Goal: Transaction & Acquisition: Book appointment/travel/reservation

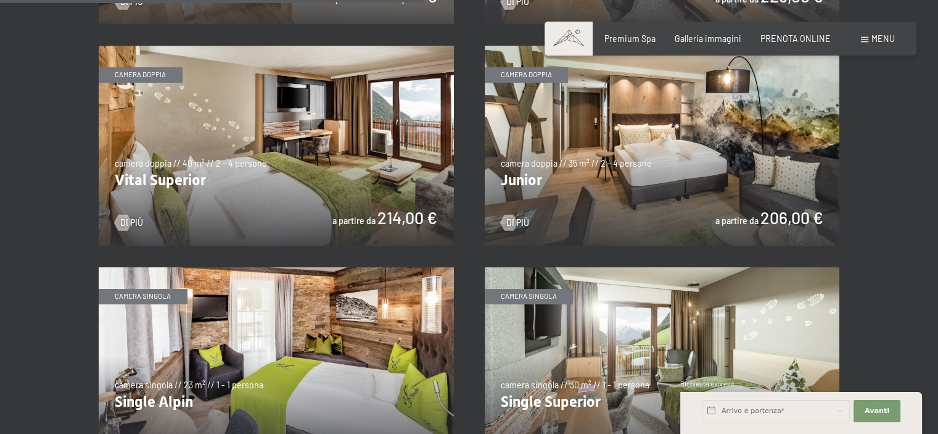
scroll to position [1542, 0]
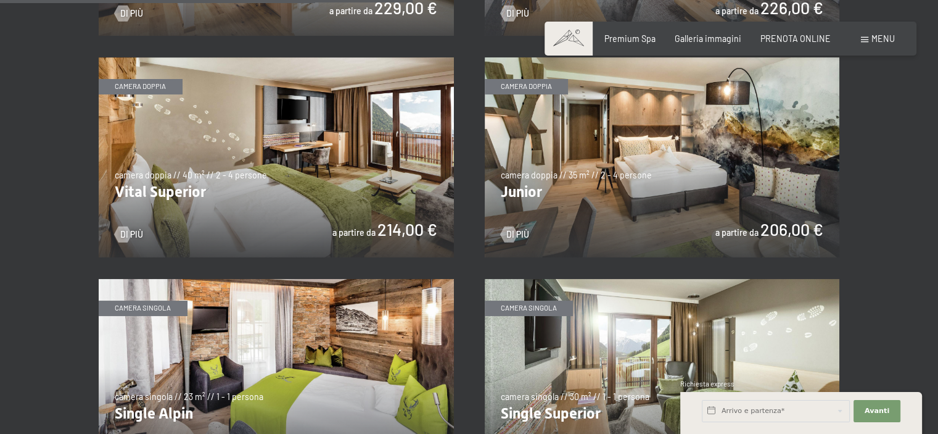
click at [313, 213] on img at bounding box center [276, 157] width 355 height 200
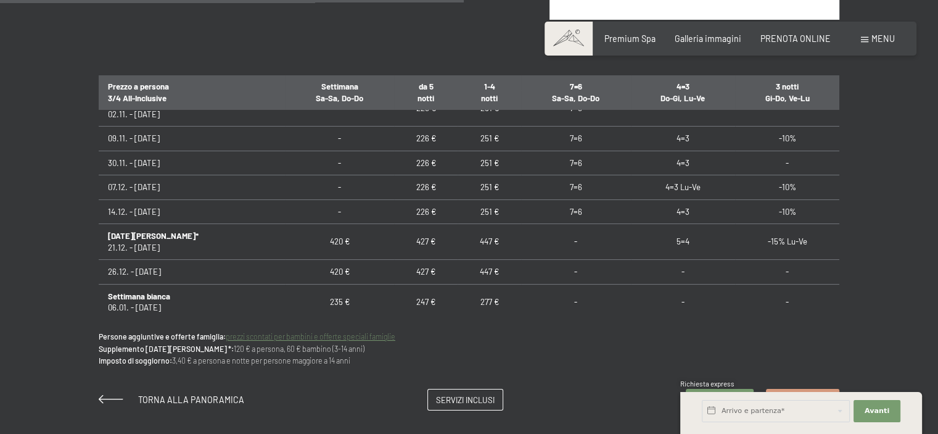
scroll to position [185, 0]
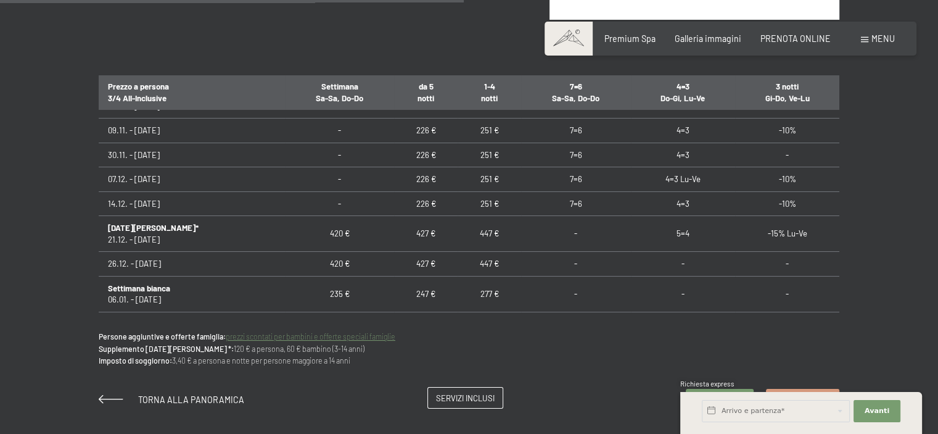
click at [465, 399] on span "Servizi inclusi" at bounding box center [465, 397] width 59 height 11
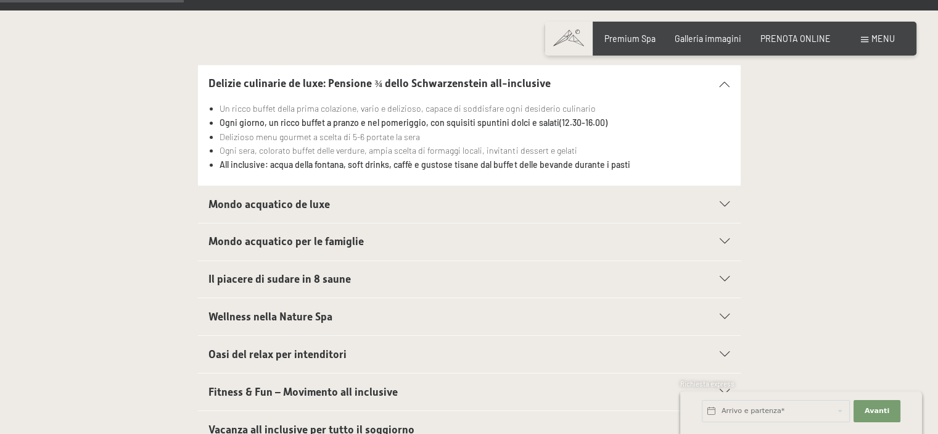
scroll to position [555, 0]
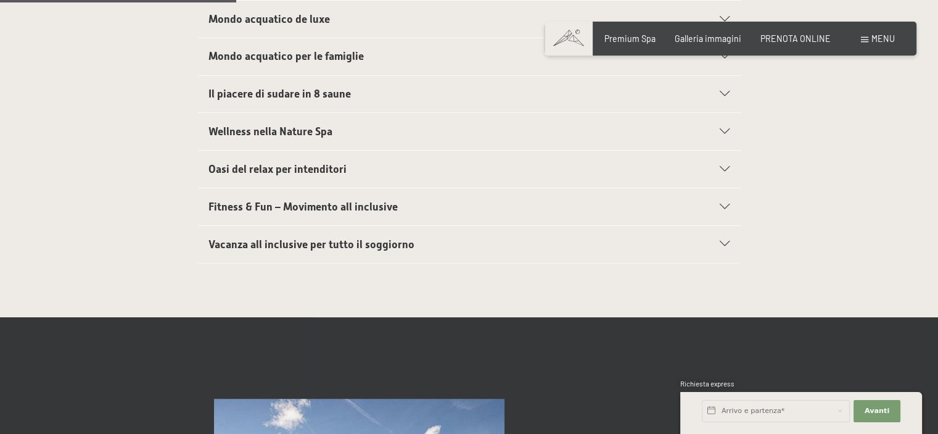
click at [724, 242] on icon at bounding box center [725, 244] width 10 height 6
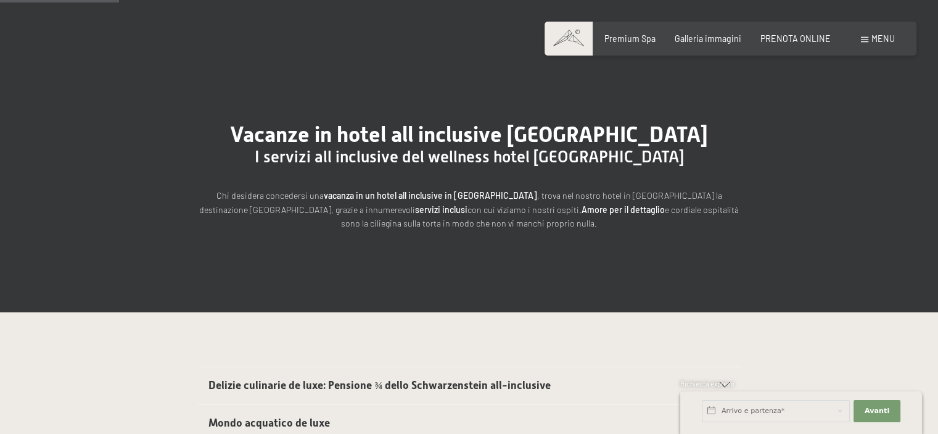
scroll to position [62, 0]
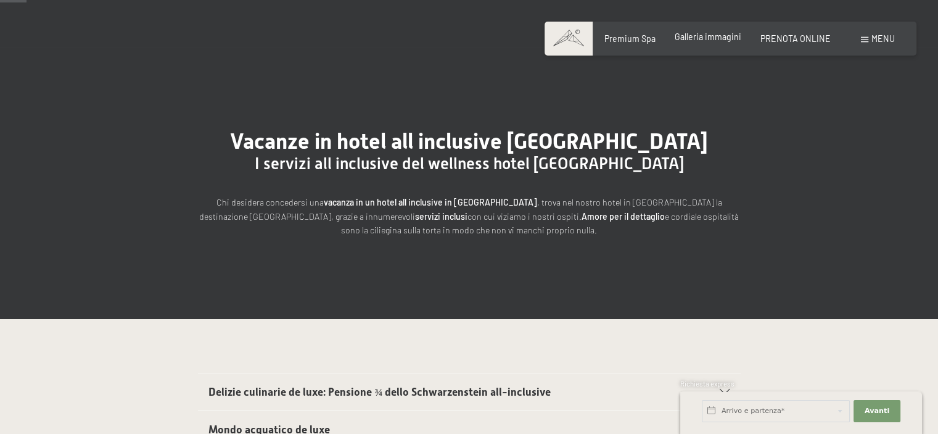
click at [721, 37] on span "Galleria immagini" at bounding box center [708, 36] width 67 height 10
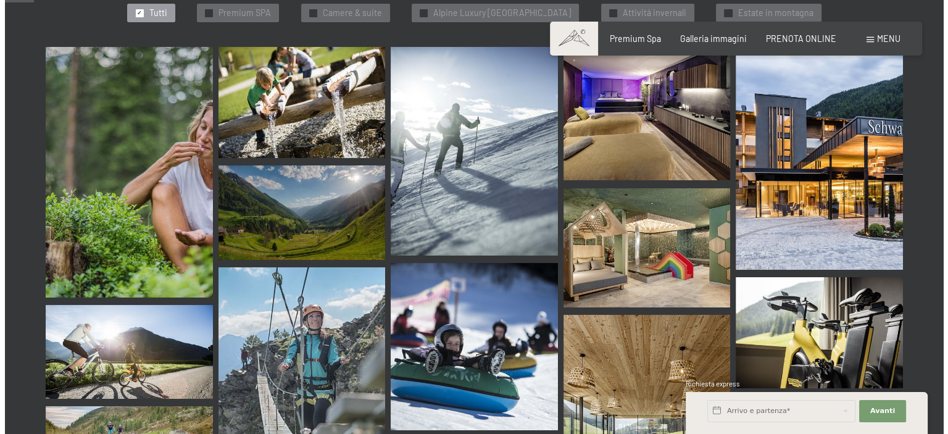
scroll to position [370, 0]
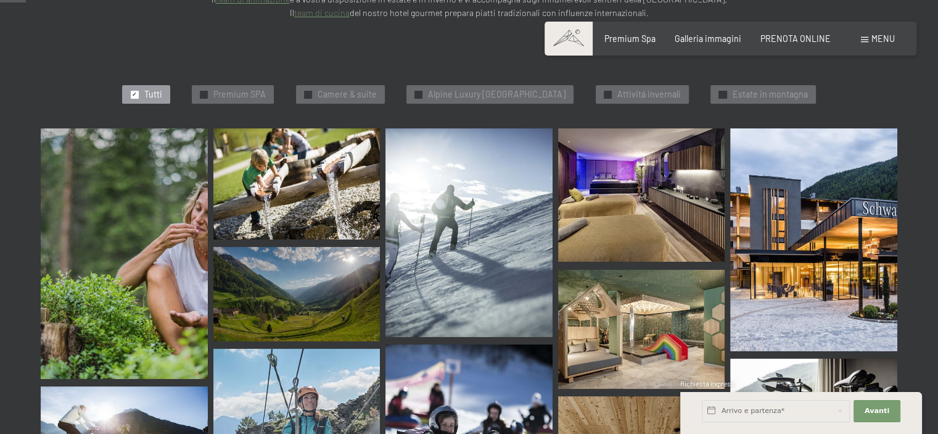
click at [570, 35] on span at bounding box center [569, 39] width 48 height 34
click at [874, 39] on span "Menu" at bounding box center [883, 38] width 23 height 10
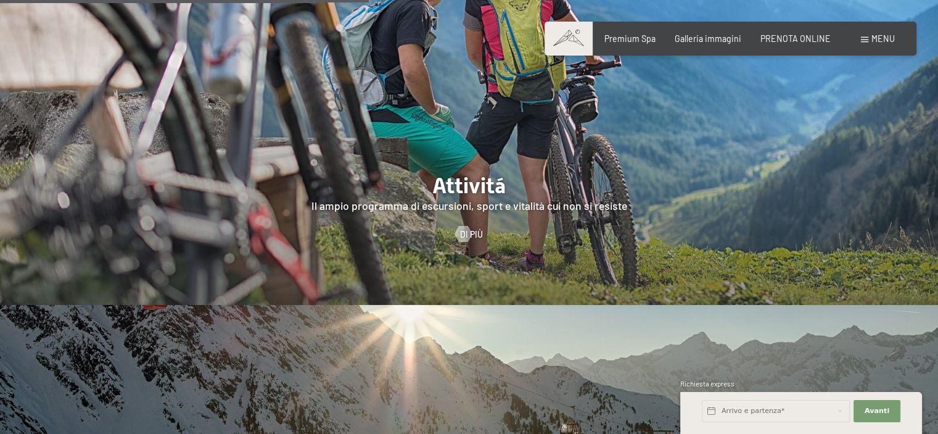
scroll to position [2281, 0]
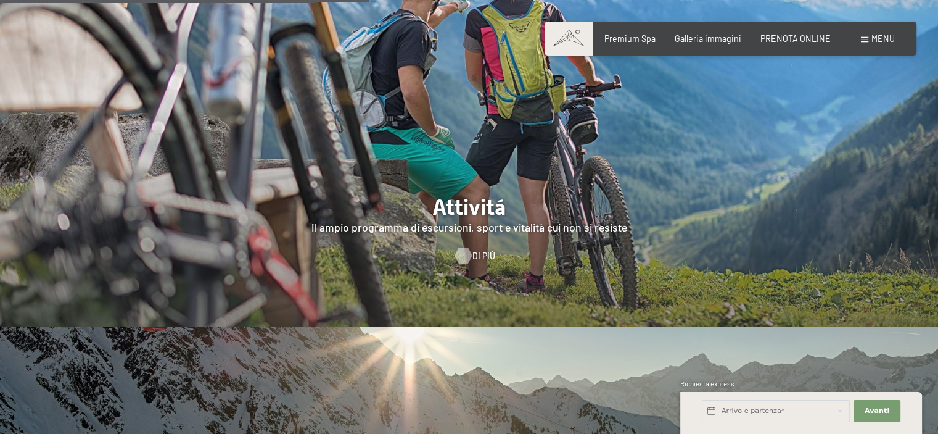
click at [464, 247] on div at bounding box center [462, 255] width 9 height 16
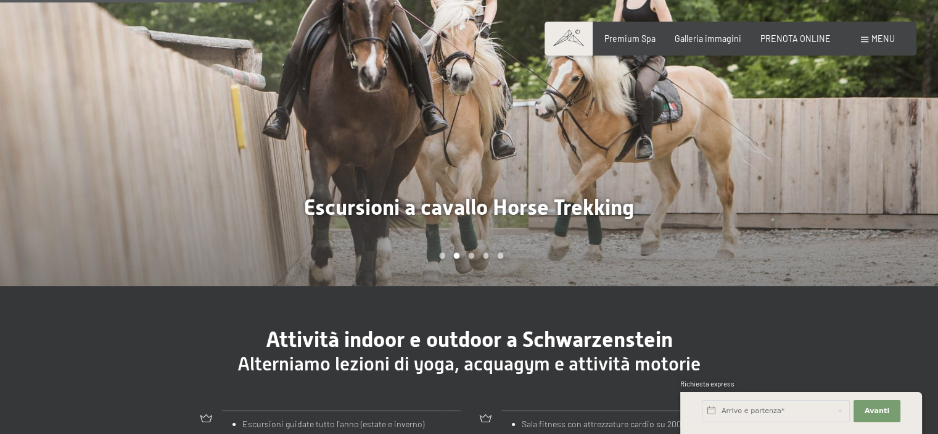
scroll to position [987, 0]
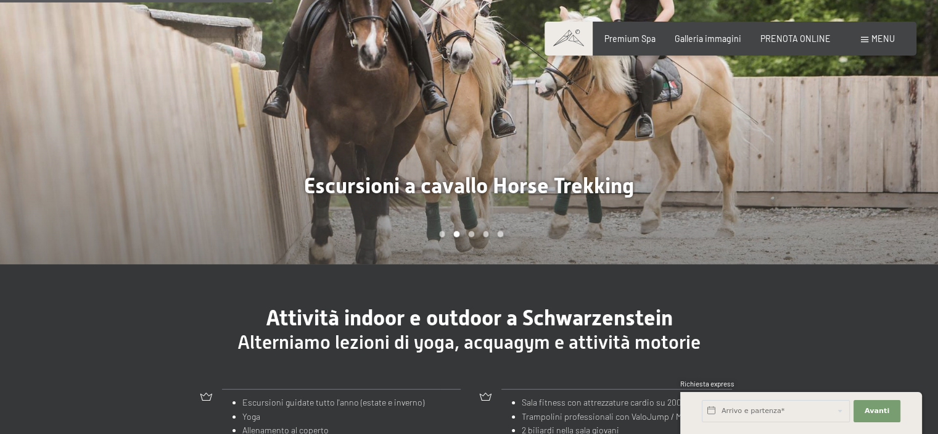
click at [449, 231] on div "Carousel Pagination" at bounding box center [469, 234] width 68 height 6
click at [438, 231] on div "Carousel Pagination" at bounding box center [469, 234] width 68 height 6
click at [440, 231] on div "Carousel Page 1" at bounding box center [442, 234] width 6 height 6
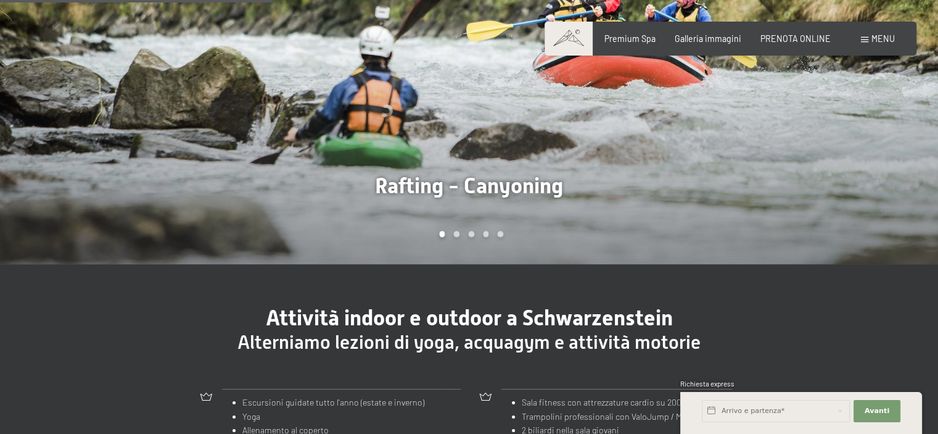
click at [444, 180] on div at bounding box center [234, 63] width 469 height 402
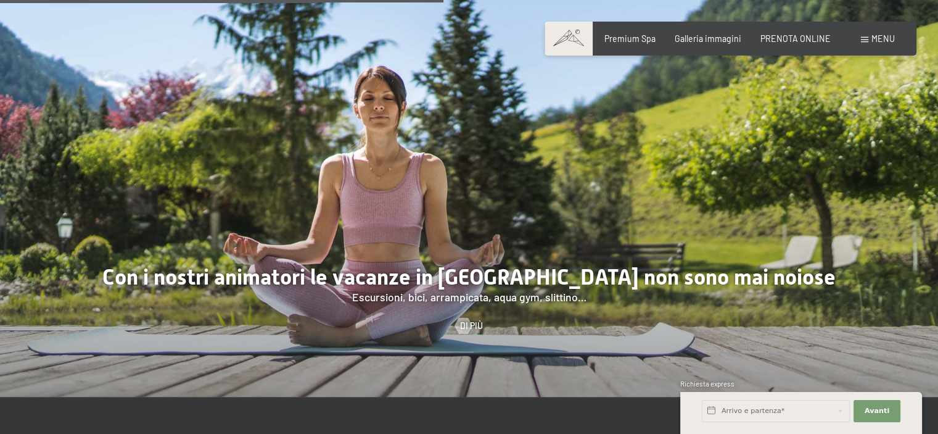
scroll to position [1604, 0]
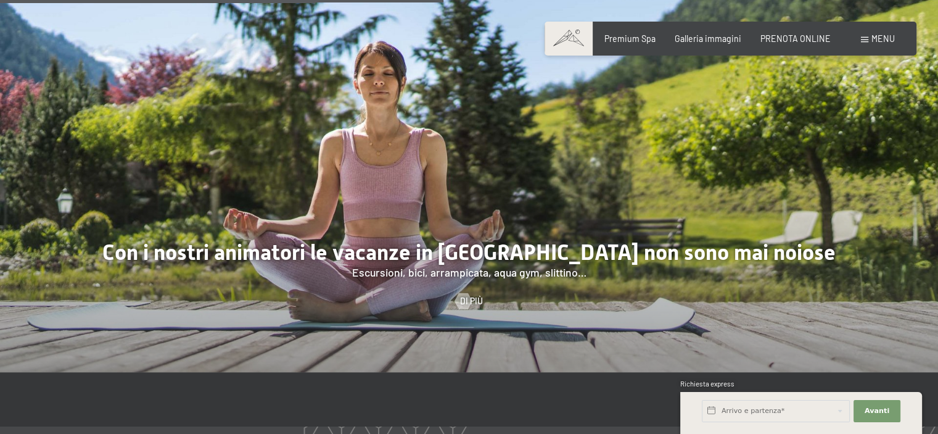
click at [450, 240] on div at bounding box center [469, 171] width 938 height 402
click at [468, 293] on div at bounding box center [462, 301] width 9 height 16
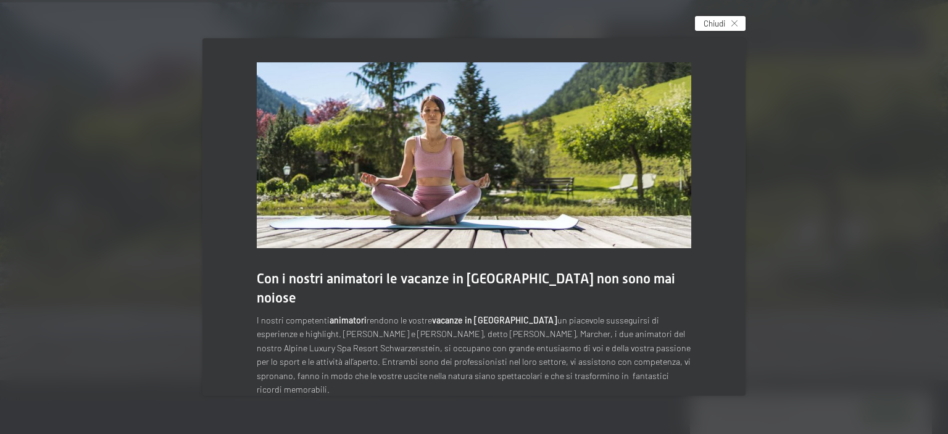
click at [733, 27] on icon at bounding box center [734, 23] width 6 height 6
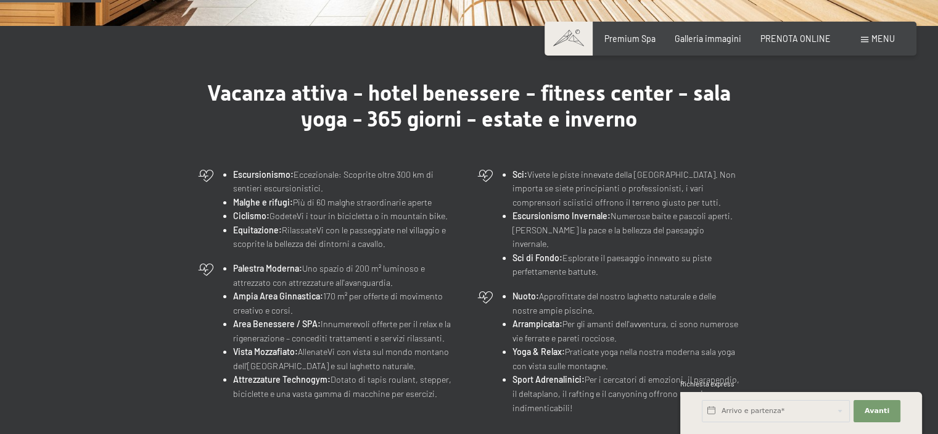
scroll to position [370, 0]
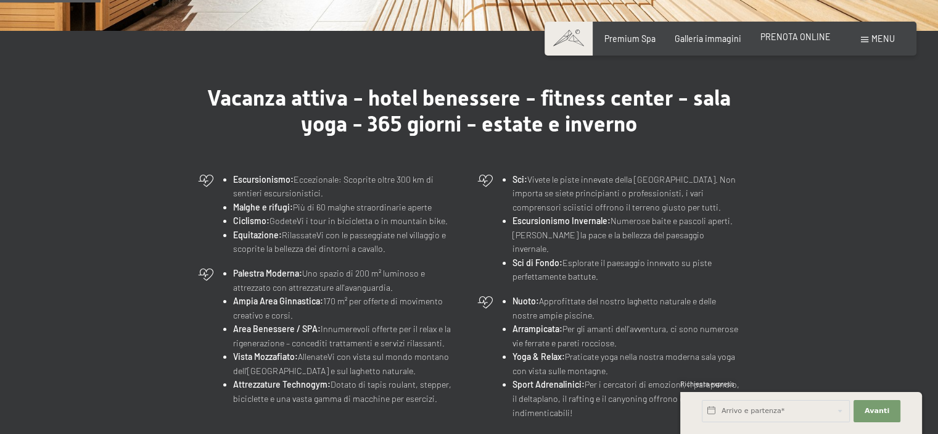
click at [792, 39] on span "PRENOTA ONLINE" at bounding box center [796, 36] width 70 height 10
click at [790, 38] on span "PRENOTA ONLINE" at bounding box center [796, 36] width 70 height 10
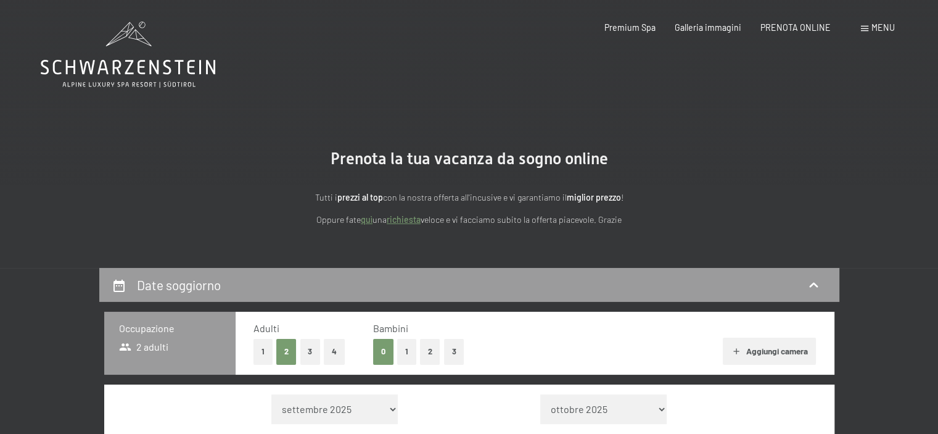
click at [869, 24] on div "Menu" at bounding box center [878, 28] width 34 height 12
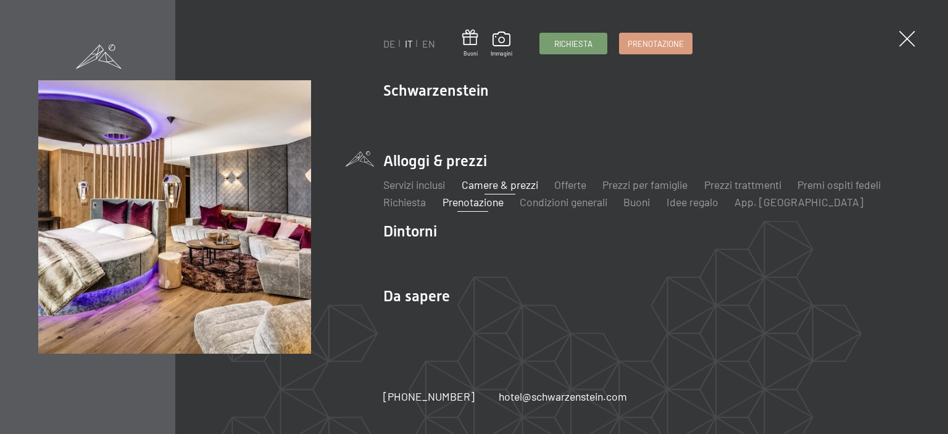
click at [492, 184] on link "Camere & prezzi" at bounding box center [499, 185] width 76 height 14
click at [427, 183] on link "Servizi inclusi" at bounding box center [414, 185] width 62 height 14
click at [504, 191] on link "Camere & prezzi" at bounding box center [499, 185] width 76 height 14
click at [505, 185] on link "Camere & prezzi" at bounding box center [499, 185] width 76 height 14
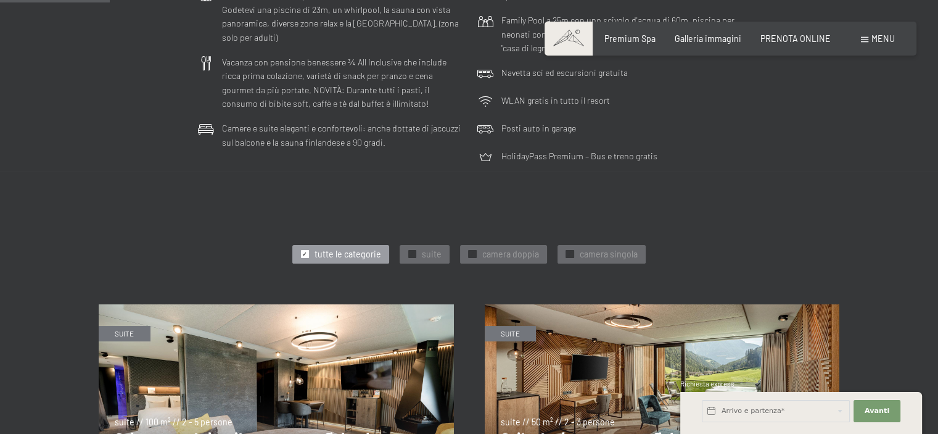
scroll to position [432, 0]
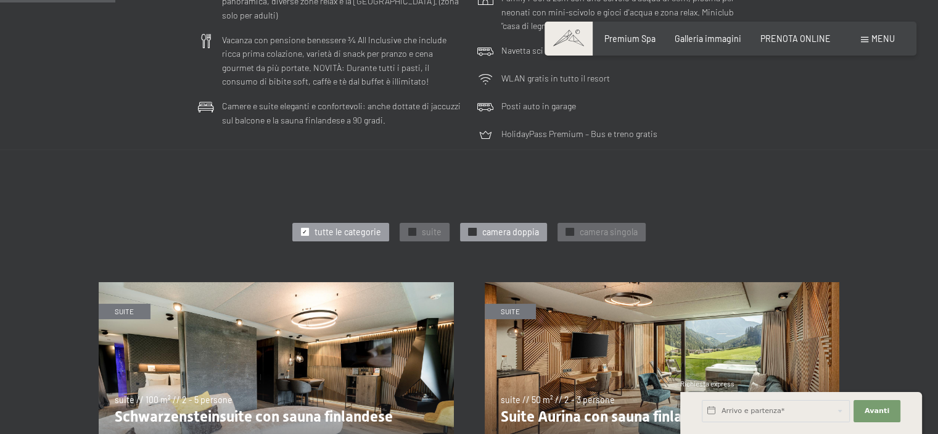
click at [497, 230] on span "camera doppia" at bounding box center [510, 232] width 57 height 12
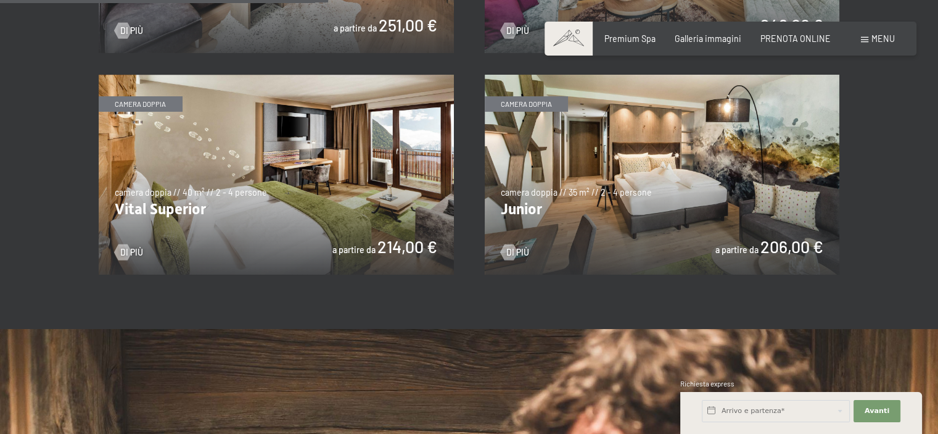
scroll to position [864, 0]
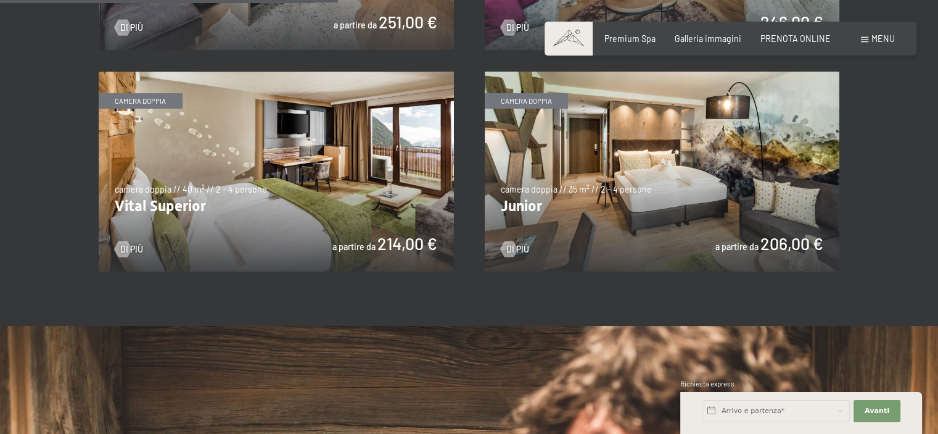
drag, startPoint x: 392, startPoint y: 238, endPoint x: 360, endPoint y: 239, distance: 32.1
click at [381, 238] on img at bounding box center [276, 172] width 355 height 200
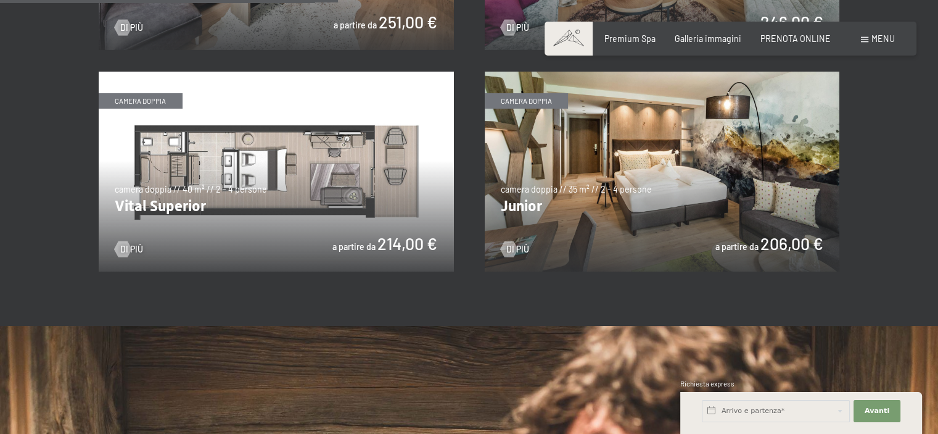
click at [360, 239] on img at bounding box center [276, 172] width 355 height 200
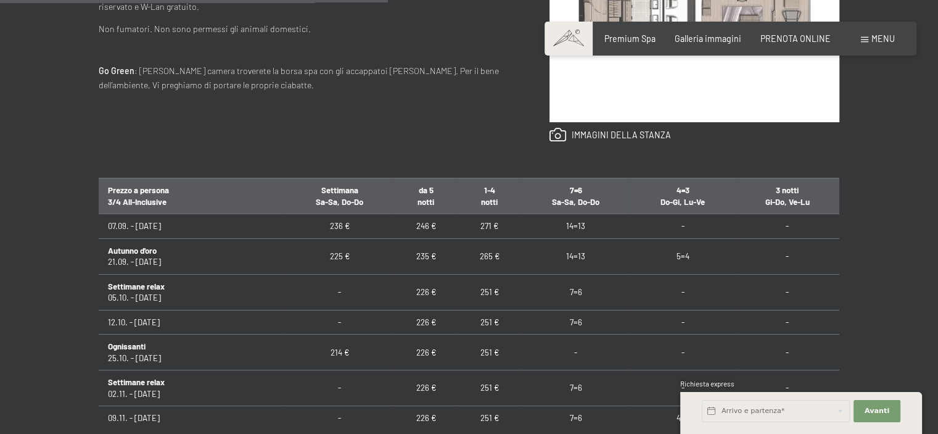
scroll to position [617, 0]
